Goal: Task Accomplishment & Management: Manage account settings

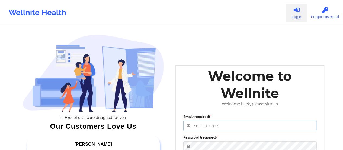
type input "[EMAIL_ADDRESS][DOMAIN_NAME]"
drag, startPoint x: 244, startPoint y: 132, endPoint x: 246, endPoint y: 128, distance: 5.0
click at [244, 132] on div "Email (required) [EMAIL_ADDRESS][DOMAIN_NAME] Password (required) Keep me signe…" at bounding box center [250, 147] width 141 height 74
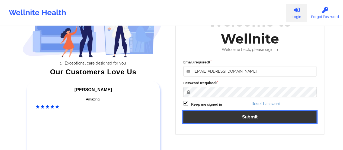
click at [259, 118] on button "Submit" at bounding box center [250, 117] width 134 height 12
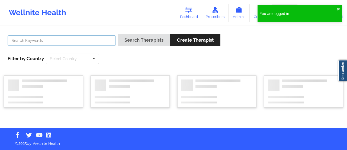
click at [47, 42] on input "text" at bounding box center [62, 40] width 108 height 10
paste input "[PERSON_NAME]"
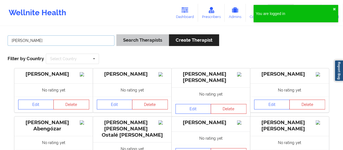
type input "[PERSON_NAME]"
click at [148, 40] on button "Search Therapists" at bounding box center [142, 40] width 53 height 12
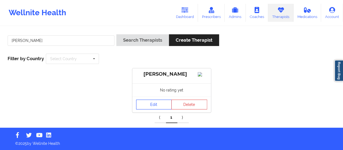
click at [161, 107] on link "Edit" at bounding box center [154, 104] width 36 height 10
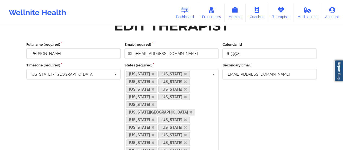
scroll to position [27, 0]
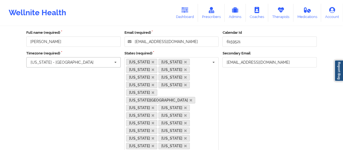
drag, startPoint x: 77, startPoint y: 60, endPoint x: 74, endPoint y: 64, distance: 5.2
click at [74, 64] on input "text" at bounding box center [74, 62] width 94 height 10
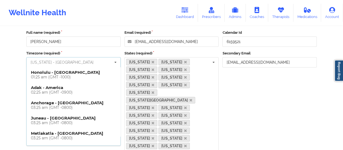
scroll to position [347, 0]
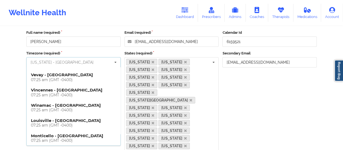
drag, startPoint x: 31, startPoint y: 62, endPoint x: 69, endPoint y: 62, distance: 37.5
click at [69, 62] on input "text" at bounding box center [74, 62] width 94 height 10
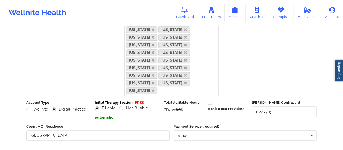
scroll to position [217, 0]
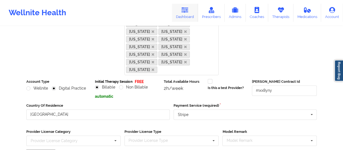
click at [178, 13] on link "Dashboard" at bounding box center [185, 13] width 26 height 18
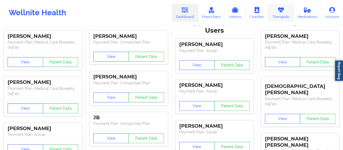
scroll to position [217, 0]
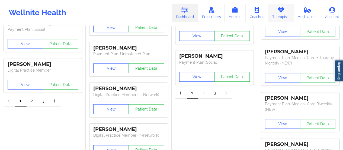
click at [277, 17] on link "Therapists" at bounding box center [280, 13] width 25 height 18
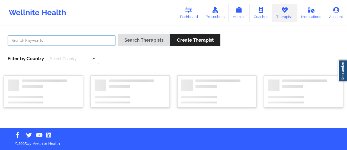
click at [47, 40] on input "text" at bounding box center [62, 40] width 108 height 10
paste input "Hi [PERSON_NAME], Thanks for reaching out! Your calendar is set to [US_STATE] (…"
type input "Hi [PERSON_NAME], Thanks for reaching out! Your calendar is set to [US_STATE] (…"
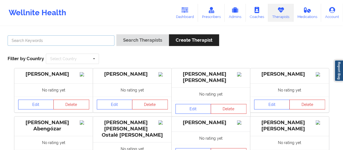
click at [51, 41] on input "text" at bounding box center [61, 40] width 107 height 10
paste input "[PERSON_NAME]"
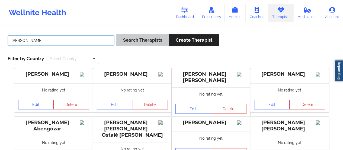
type input "[PERSON_NAME]"
click at [150, 35] on button "Search Therapists" at bounding box center [142, 40] width 53 height 12
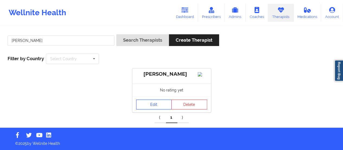
click at [159, 109] on link "Edit" at bounding box center [154, 104] width 36 height 10
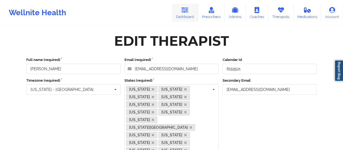
click at [188, 7] on icon at bounding box center [185, 10] width 7 height 6
